Goal: Transaction & Acquisition: Purchase product/service

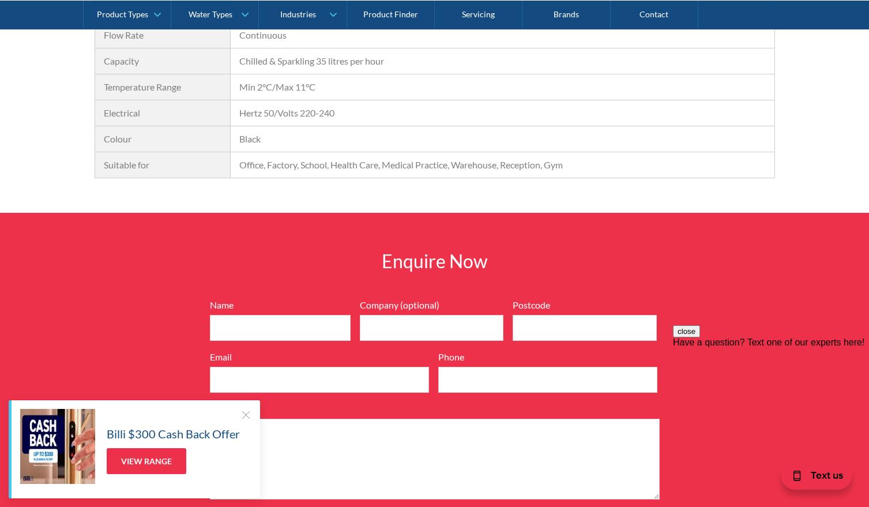
scroll to position [1415, 0]
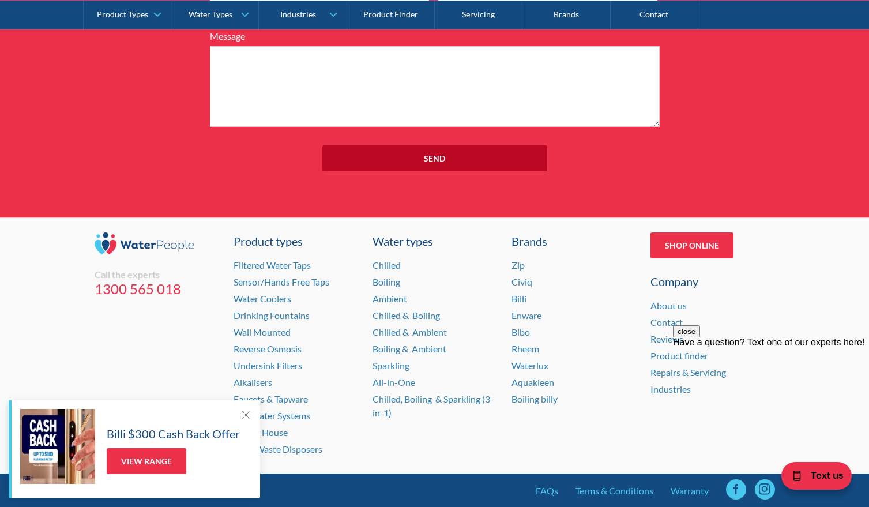
click at [243, 418] on div at bounding box center [246, 415] width 12 height 12
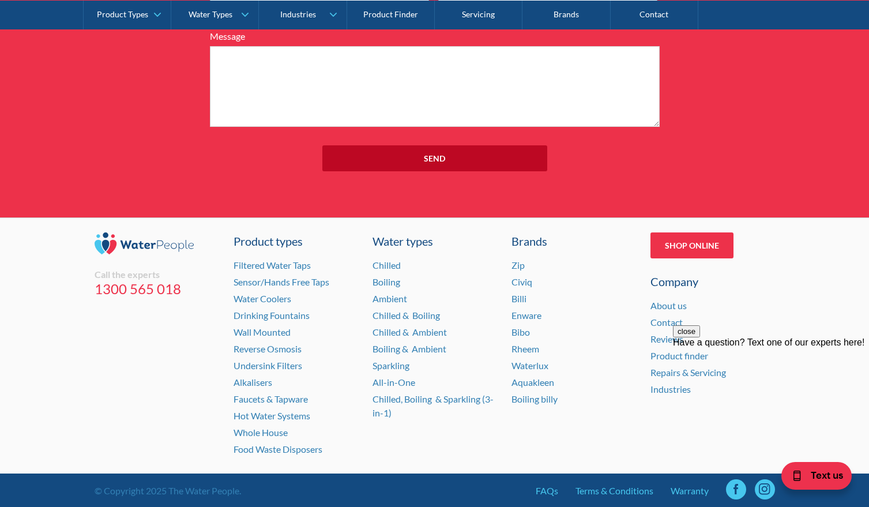
click at [566, 375] on div "Aquakleen" at bounding box center [574, 382] width 125 height 14
click at [677, 300] on link "About us" at bounding box center [669, 305] width 36 height 11
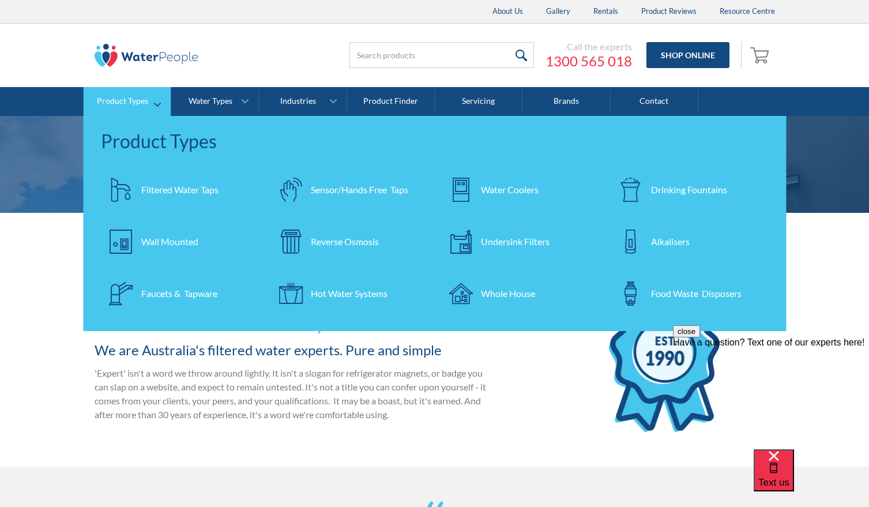
click at [505, 185] on div "Water Coolers" at bounding box center [510, 190] width 58 height 14
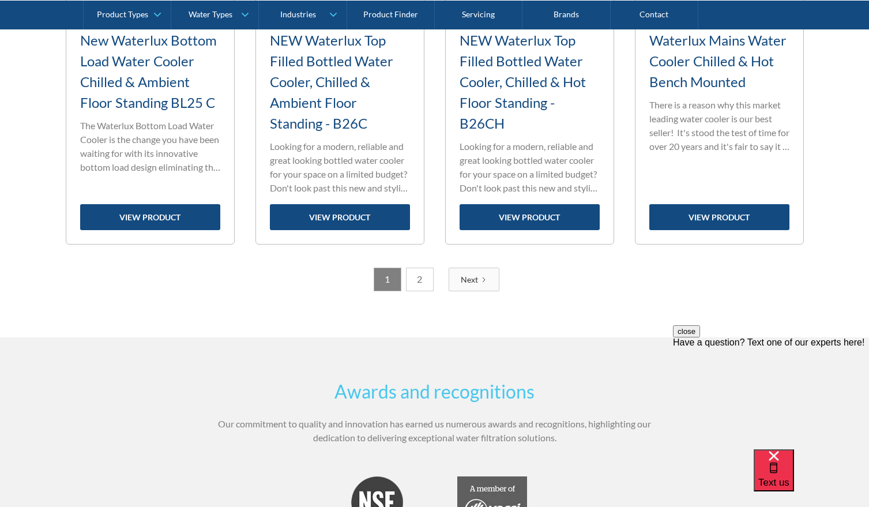
scroll to position [1842, 0]
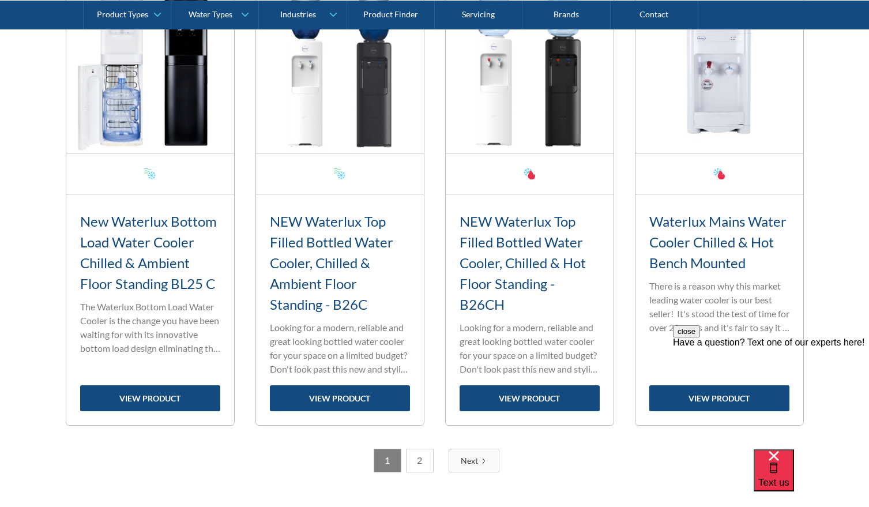
click at [486, 456] on link "Next" at bounding box center [474, 461] width 51 height 24
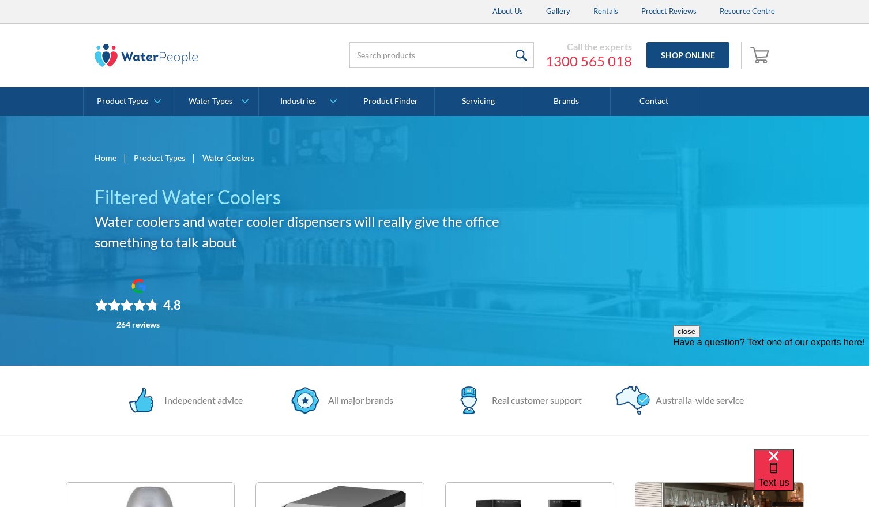
scroll to position [434, 0]
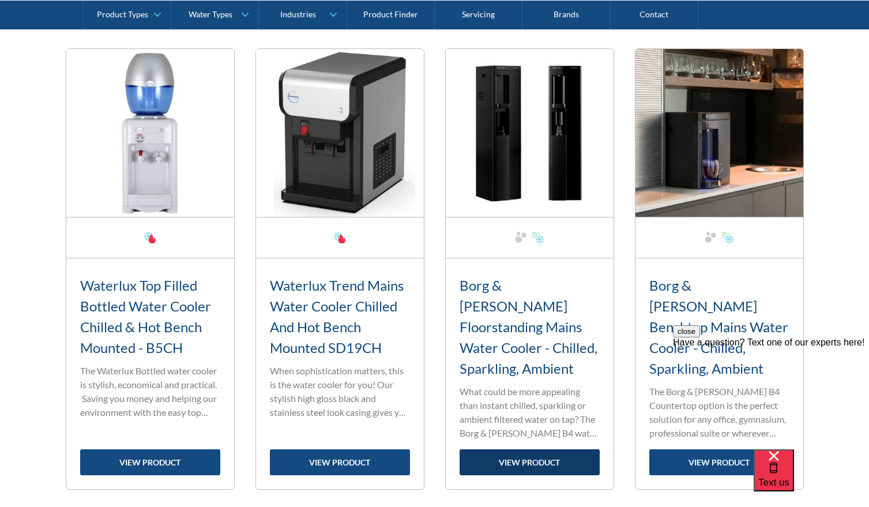
click at [535, 449] on link "view product" at bounding box center [530, 462] width 140 height 26
